Goal: Transaction & Acquisition: Purchase product/service

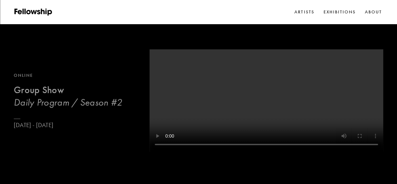
click at [81, 97] on h2 "Group Show" at bounding box center [68, 90] width 108 height 12
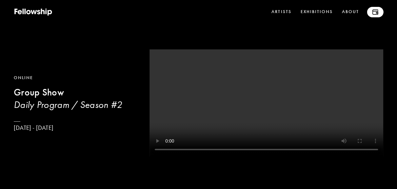
click at [369, 13] on link at bounding box center [375, 12] width 16 height 10
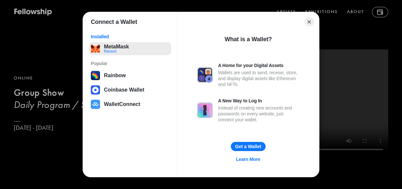
click at [118, 48] on button "MetaMask Recent" at bounding box center [130, 48] width 82 height 13
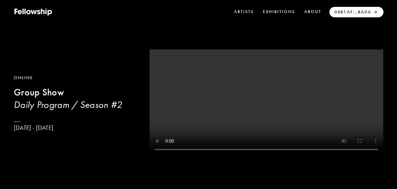
click at [351, 11] on link "0xB1aF...Ba0a ×" at bounding box center [355, 11] width 47 height 9
click at [350, 13] on link "0xB1aF...Ba0a ×" at bounding box center [355, 11] width 47 height 9
click at [247, 9] on link "Artists" at bounding box center [243, 12] width 22 height 10
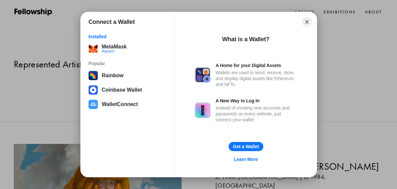
click at [309, 23] on button "Close" at bounding box center [306, 22] width 10 height 10
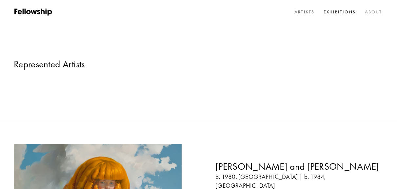
click at [377, 9] on link "About" at bounding box center [373, 11] width 20 height 9
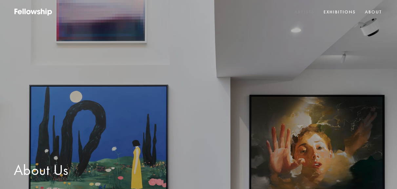
click at [304, 8] on link "Artists" at bounding box center [304, 11] width 22 height 9
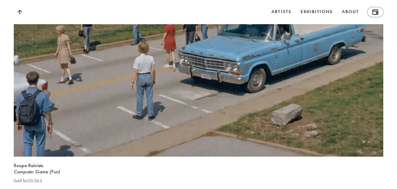
scroll to position [666, 0]
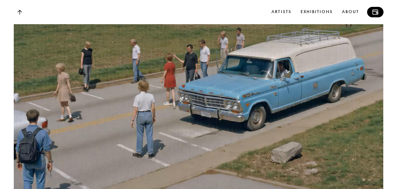
click at [378, 10] on link at bounding box center [375, 12] width 16 height 10
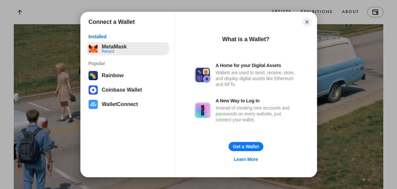
click at [119, 43] on button "MetaMask Recent" at bounding box center [127, 48] width 82 height 13
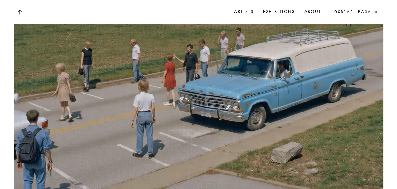
click at [349, 11] on link "0xB1aF...Ba0a ×" at bounding box center [355, 11] width 47 height 9
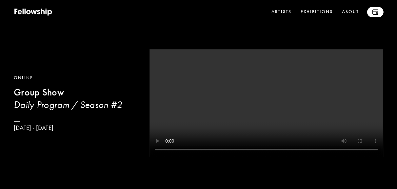
click at [374, 10] on img at bounding box center [375, 11] width 6 height 5
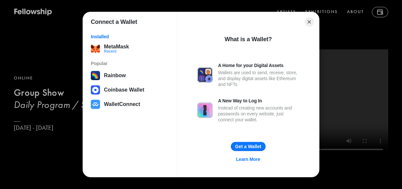
click at [374, 11] on div "Connect a Wallet Installed MetaMask Recent Popular Rainbow Coinbase Wallet Wall…" at bounding box center [200, 94] width 533 height 320
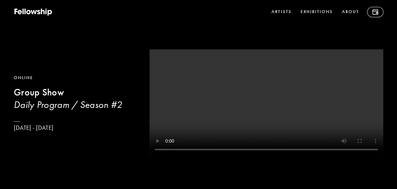
click at [387, 18] on div "Online Group Show Daily Program / Season #[DATE] - [DATE]" at bounding box center [198, 95] width 397 height 191
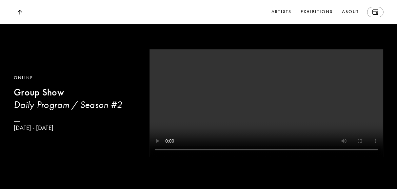
scroll to position [666, 0]
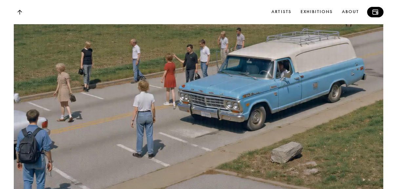
click at [377, 11] on img at bounding box center [375, 11] width 6 height 5
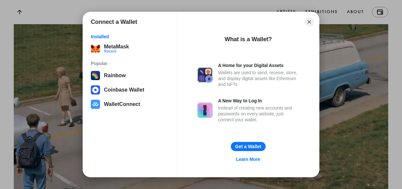
click at [115, 42] on div "Installed MetaMask Recent Popular Rainbow Coinbase Wallet WalletConnect" at bounding box center [130, 72] width 94 height 88
click at [118, 46] on button "MetaMask Recent" at bounding box center [130, 48] width 82 height 13
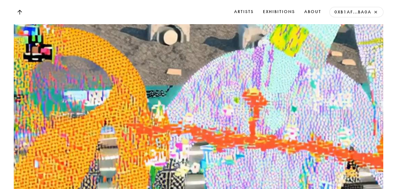
scroll to position [4191, 0]
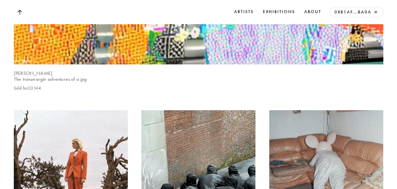
click at [30, 76] on b "[PERSON_NAME]" at bounding box center [33, 73] width 39 height 6
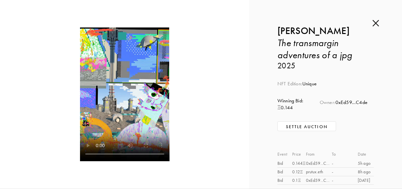
scroll to position [40, 0]
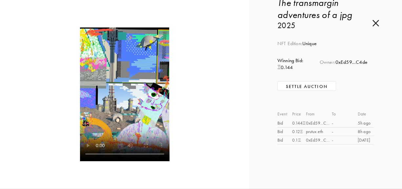
click at [298, 78] on div "NFT Edition: Unique Winning Bid: Ξ 0.144 Owner: 0xEd59...C4de Settle Auction Ev…" at bounding box center [325, 88] width 96 height 116
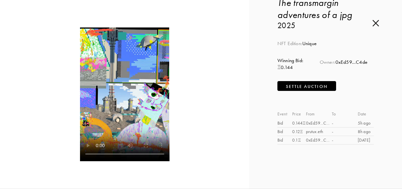
click at [299, 85] on p "Settle Auction" at bounding box center [307, 86] width 42 height 7
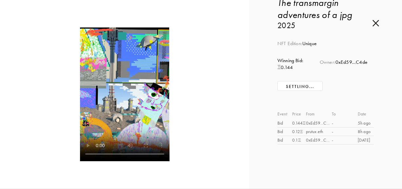
click at [253, 154] on div "Inquire about The transmargin adventures of a jpg by Canek Zapata Submit Inquir…" at bounding box center [325, 94] width 153 height 189
click at [127, 116] on video at bounding box center [124, 95] width 89 height 134
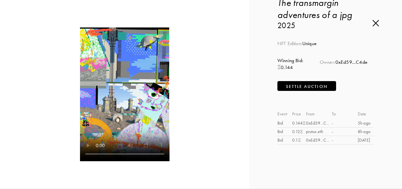
click at [307, 85] on p "Settle Auction" at bounding box center [307, 86] width 42 height 7
click at [301, 86] on p "Settle Auction" at bounding box center [307, 86] width 42 height 7
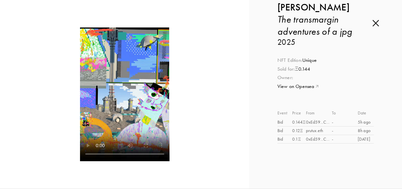
scroll to position [24, 0]
click at [335, 63] on div "NFT Edition: Unique" at bounding box center [325, 60] width 96 height 7
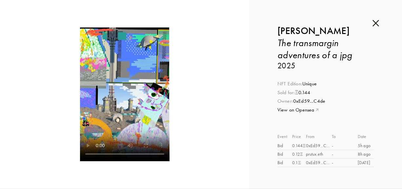
click at [375, 23] on img at bounding box center [375, 23] width 7 height 7
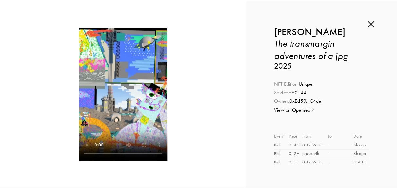
scroll to position [4191, 0]
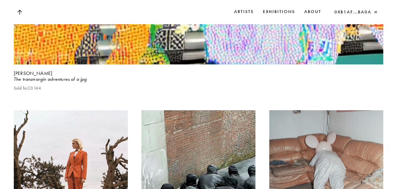
click at [352, 14] on link "0xB1aF...Ba0a ×" at bounding box center [355, 11] width 47 height 9
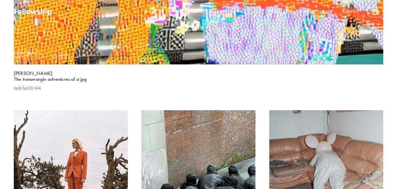
scroll to position [0, 0]
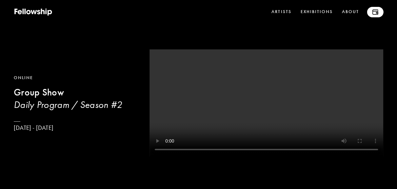
click at [368, 15] on link at bounding box center [375, 12] width 16 height 10
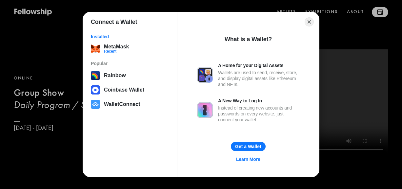
click at [368, 15] on div "Connect a Wallet Installed MetaMask Recent Popular Rainbow Coinbase Wallet Wall…" at bounding box center [200, 94] width 533 height 320
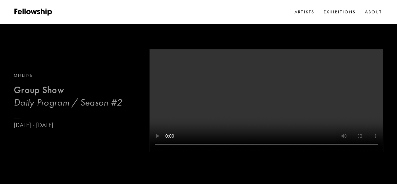
click at [100, 109] on h3 "Daily Program / Season #2" at bounding box center [68, 103] width 108 height 12
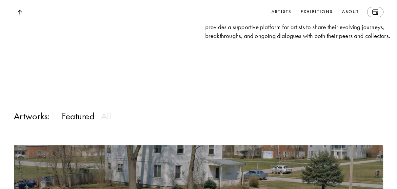
scroll to position [3658, 0]
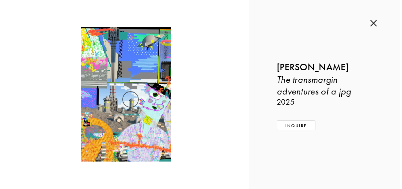
scroll to position [3670, 0]
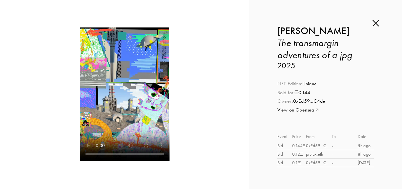
click at [73, 109] on div at bounding box center [125, 95] width 194 height 134
click at [302, 111] on link "View on Opensea" at bounding box center [325, 110] width 96 height 7
